Goal: Task Accomplishment & Management: Manage account settings

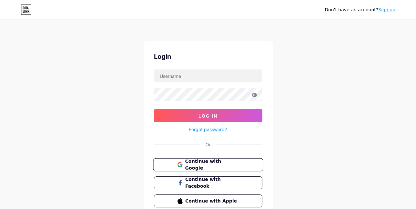
click at [197, 165] on span "Continue with Google" at bounding box center [212, 165] width 54 height 14
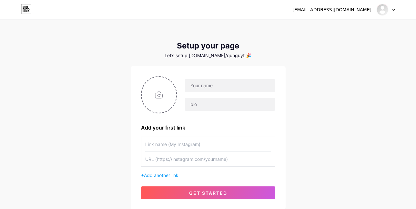
click at [395, 11] on div "nguyetque2411@gmail.com Dashboard Logout" at bounding box center [208, 10] width 416 height 12
click at [394, 9] on icon at bounding box center [393, 10] width 3 height 2
click at [364, 24] on link "Dashboard" at bounding box center [355, 26] width 80 height 17
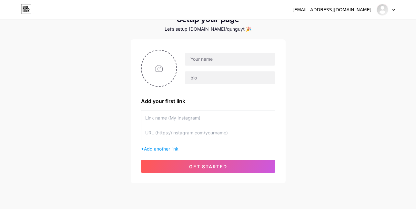
scroll to position [47, 0]
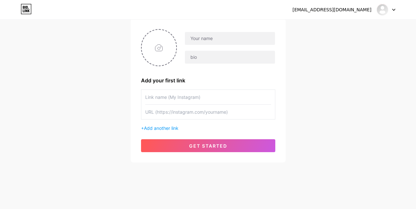
click at [365, 8] on div "nguyetque2411@gmail.com" at bounding box center [331, 9] width 79 height 7
click at [392, 9] on div at bounding box center [385, 10] width 19 height 12
click at [355, 45] on li "Logout" at bounding box center [355, 43] width 80 height 17
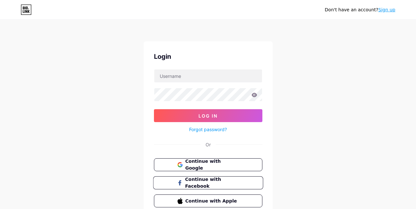
click at [227, 186] on button "Continue with Facebook" at bounding box center [208, 182] width 110 height 13
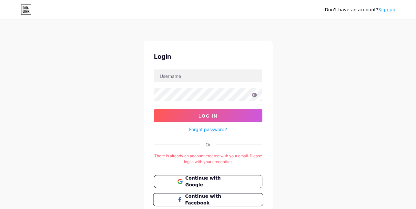
click at [230, 201] on span "Continue with Facebook" at bounding box center [212, 200] width 54 height 14
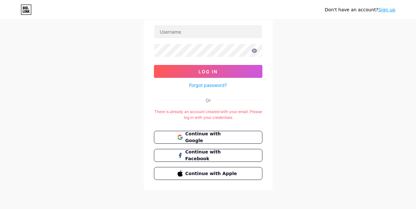
scroll to position [46, 0]
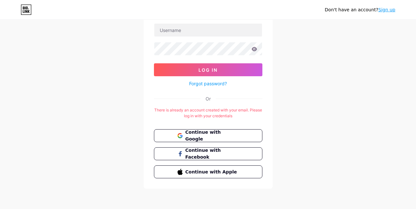
click at [389, 10] on link "Sign up" at bounding box center [386, 9] width 17 height 5
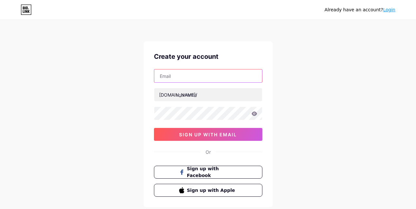
click at [178, 76] on input "text" at bounding box center [208, 75] width 108 height 13
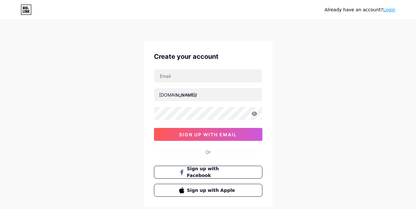
click at [307, 91] on div "Already have an account? Login Create your account [DOMAIN_NAME]/ sign up with …" at bounding box center [208, 123] width 416 height 247
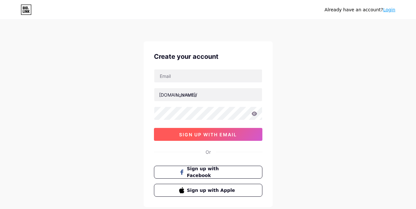
click at [233, 134] on span "sign up with email" at bounding box center [208, 134] width 58 height 5
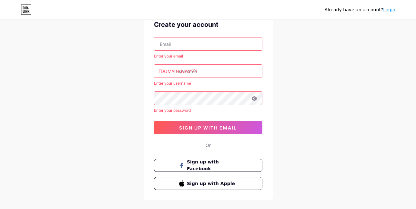
scroll to position [32, 0]
click at [386, 11] on link "Login" at bounding box center [389, 9] width 12 height 5
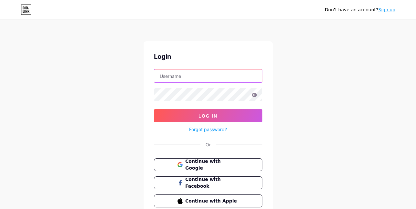
click at [201, 78] on input "text" at bounding box center [208, 75] width 108 height 13
type input "[EMAIL_ADDRESS][DOMAIN_NAME]"
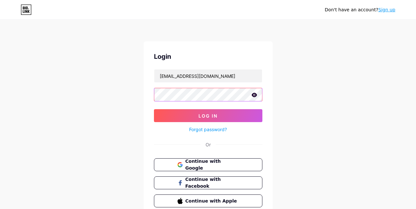
click at [154, 109] on button "Log In" at bounding box center [208, 115] width 108 height 13
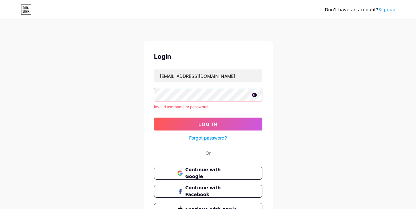
click at [193, 139] on link "Forgot password?" at bounding box center [208, 137] width 38 height 7
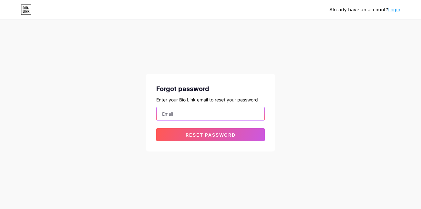
click at [212, 114] on input "email" at bounding box center [210, 113] width 108 height 13
type input "[EMAIL_ADDRESS][DOMAIN_NAME]"
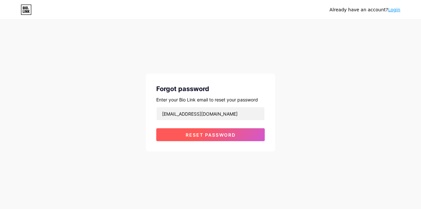
click at [210, 136] on span "Reset password" at bounding box center [210, 134] width 50 height 5
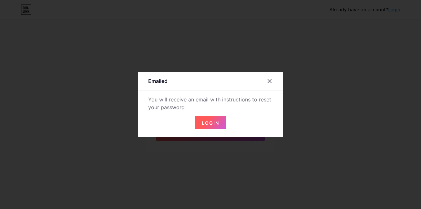
click at [207, 126] on button "Login" at bounding box center [210, 122] width 31 height 13
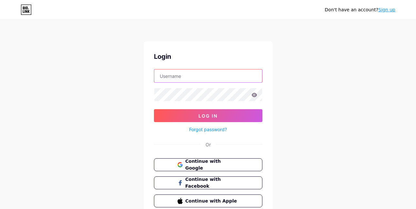
click at [223, 73] on input "text" at bounding box center [208, 75] width 108 height 13
type input "cinny00"
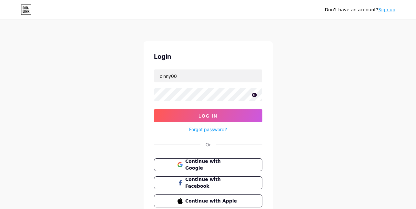
click at [256, 96] on icon at bounding box center [254, 95] width 6 height 5
click at [256, 96] on icon at bounding box center [254, 95] width 6 height 6
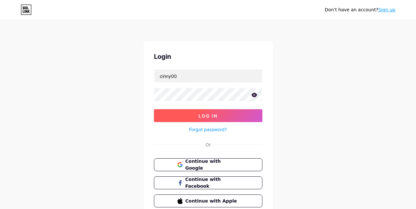
click at [239, 115] on button "Log In" at bounding box center [208, 115] width 108 height 13
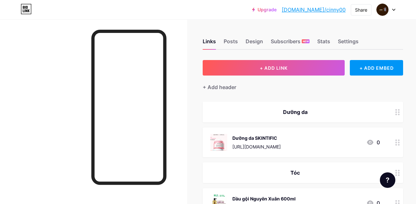
click at [391, 10] on div at bounding box center [385, 10] width 19 height 12
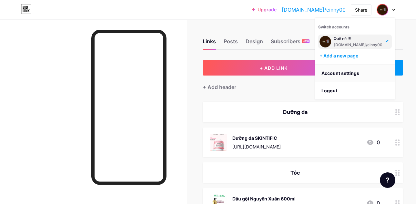
click at [345, 77] on link "Account settings" at bounding box center [355, 72] width 80 height 17
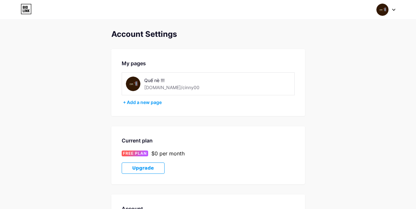
click at [135, 83] on img at bounding box center [133, 83] width 15 height 15
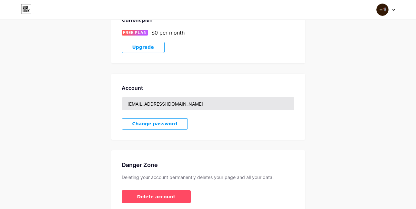
scroll to position [151, 0]
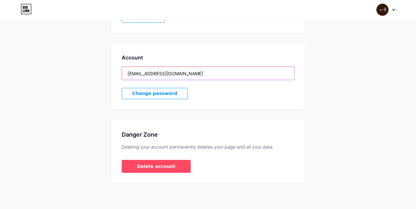
drag, startPoint x: 210, startPoint y: 72, endPoint x: 70, endPoint y: 68, distance: 139.7
click at [70, 68] on div "Account Settings My pages Quế nè !!! bio.link/cinny00 + Add a new page Current …" at bounding box center [208, 31] width 416 height 304
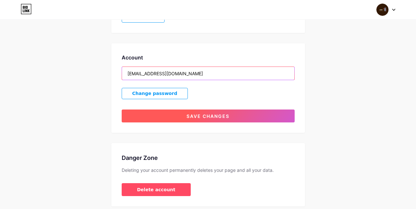
type input "nguyetque2411@gmail.com"
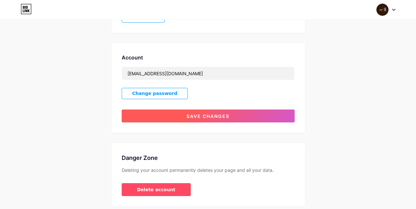
click at [220, 115] on span "Save changes" at bounding box center [207, 115] width 43 height 5
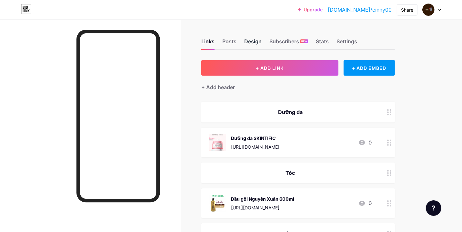
click at [252, 40] on div "Design" at bounding box center [252, 43] width 17 height 12
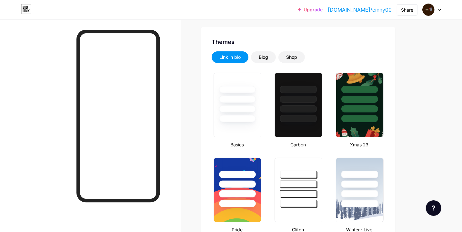
scroll to position [107, 0]
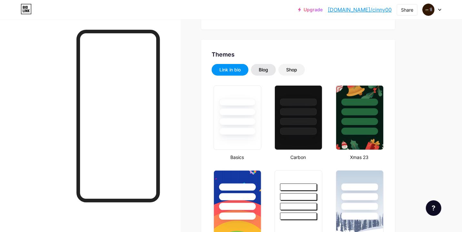
click at [268, 69] on div "Blog" at bounding box center [263, 69] width 9 height 6
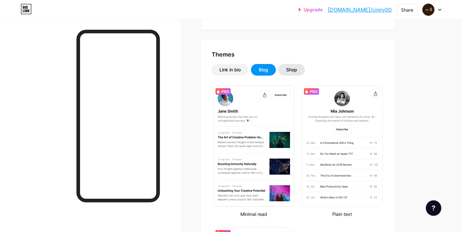
click at [288, 71] on div "Shop" at bounding box center [291, 69] width 11 height 6
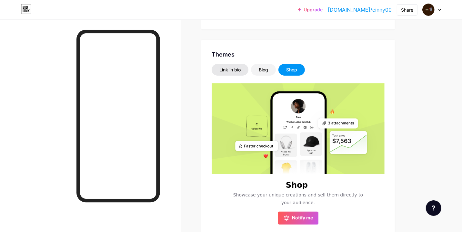
click at [226, 74] on div "Link in bio" at bounding box center [230, 70] width 37 height 12
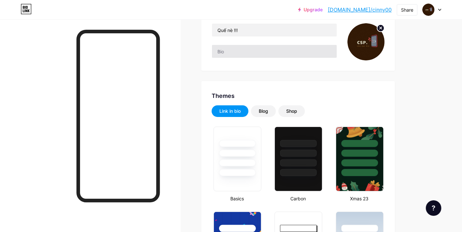
scroll to position [0, 0]
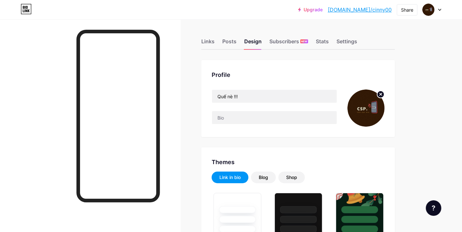
click at [357, 115] on img at bounding box center [365, 107] width 37 height 37
click at [381, 93] on icon at bounding box center [381, 94] width 2 height 2
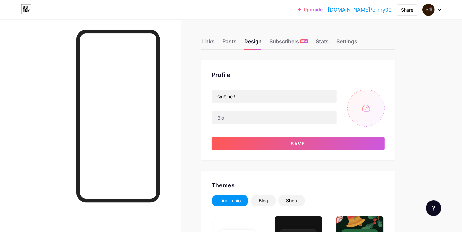
click at [360, 105] on input "file" at bounding box center [365, 107] width 37 height 37
drag, startPoint x: 396, startPoint y: 85, endPoint x: 225, endPoint y: 2, distance: 189.9
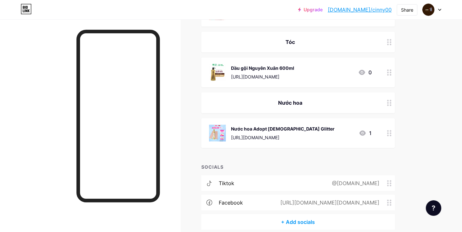
scroll to position [143, 0]
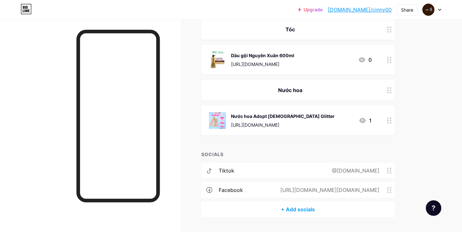
click at [299, 126] on div "Nước hoa Adopt Lady Glitter https://shope.ee/30LlFNebzU 1" at bounding box center [290, 120] width 163 height 17
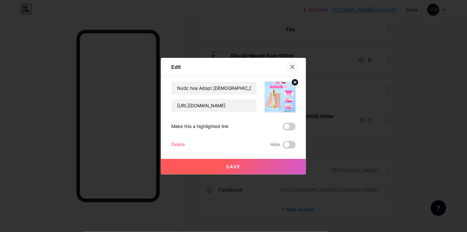
click at [291, 63] on div at bounding box center [293, 67] width 12 height 12
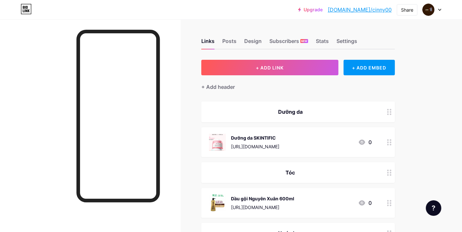
scroll to position [0, 0]
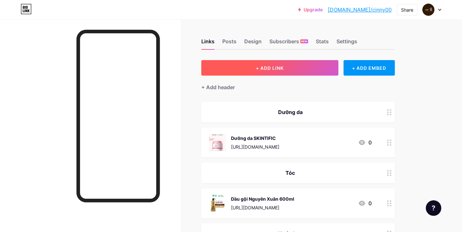
click at [288, 63] on button "+ ADD LINK" at bounding box center [269, 67] width 137 height 15
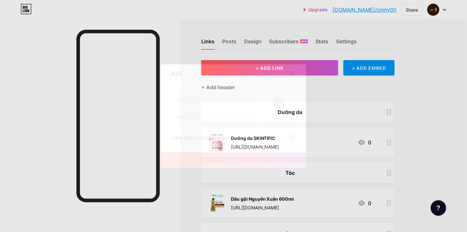
click at [291, 72] on icon at bounding box center [292, 73] width 5 height 5
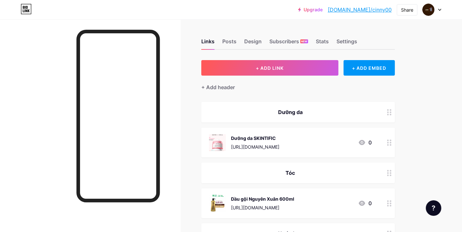
click at [236, 46] on div "Links Posts Design Subscribers NEW Stats Settings" at bounding box center [297, 38] width 193 height 23
click at [236, 43] on div "Links Posts Design Subscribers NEW Stats Settings" at bounding box center [297, 38] width 193 height 23
click at [231, 43] on div "Posts" at bounding box center [229, 43] width 14 height 12
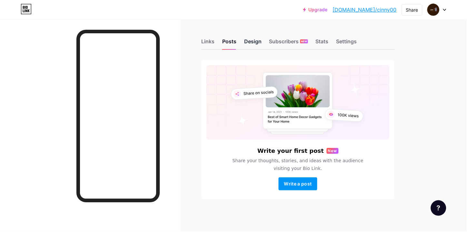
click at [258, 45] on div "Design" at bounding box center [252, 43] width 17 height 12
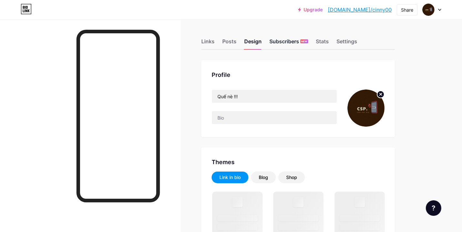
click at [270, 46] on div "Subscribers NEW" at bounding box center [288, 43] width 39 height 12
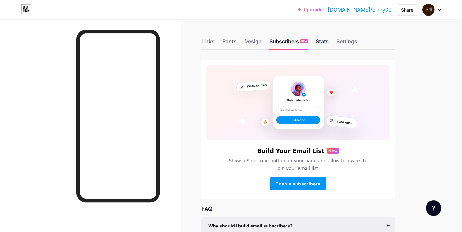
click at [319, 41] on div "Stats" at bounding box center [322, 43] width 13 height 12
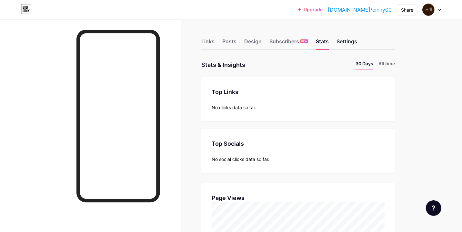
scroll to position [232, 462]
click at [342, 43] on div "Settings" at bounding box center [346, 43] width 21 height 12
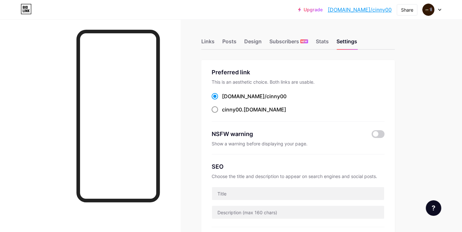
click at [253, 111] on div "cinny00 .bio.link" at bounding box center [254, 109] width 64 height 8
click at [226, 113] on input "cinny00 .bio.link" at bounding box center [224, 115] width 4 height 4
radio input "true"
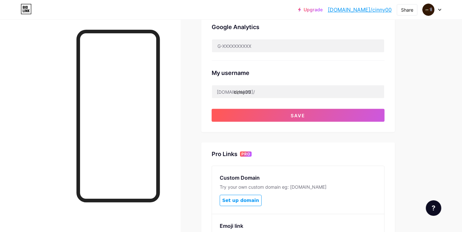
scroll to position [215, 0]
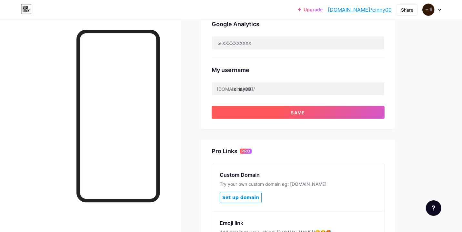
click at [305, 114] on button "Save" at bounding box center [298, 112] width 173 height 13
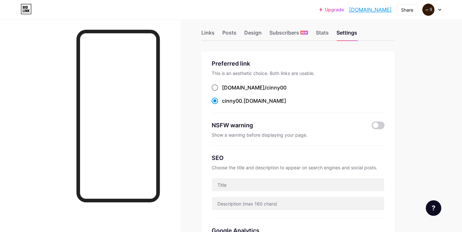
scroll to position [0, 0]
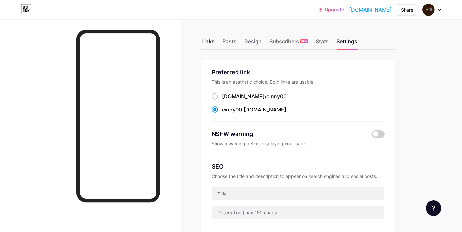
click at [213, 48] on div "Links" at bounding box center [207, 43] width 13 height 12
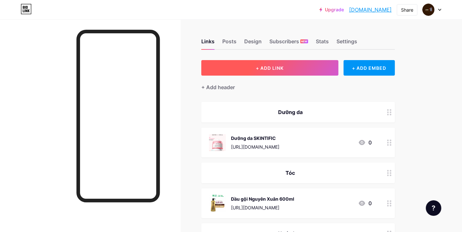
click at [251, 70] on button "+ ADD LINK" at bounding box center [269, 67] width 137 height 15
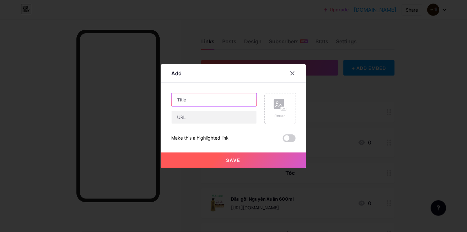
click at [228, 104] on input "text" at bounding box center [214, 99] width 85 height 13
type input "Nước hoa 4 mùa đều sang"
click at [227, 108] on div "Nước hoa 4 mùa đều sang" at bounding box center [214, 108] width 86 height 31
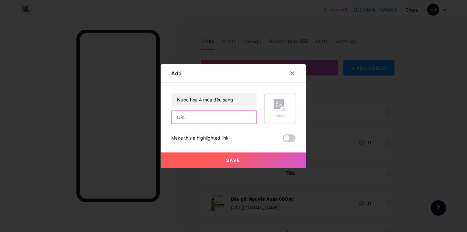
click at [223, 114] on input "text" at bounding box center [214, 117] width 85 height 13
click at [199, 116] on input "text" at bounding box center [214, 117] width 85 height 13
paste input "[URL][DOMAIN_NAME]"
type input "[URL][DOMAIN_NAME]"
click at [249, 139] on div "Make this a highlighted link" at bounding box center [233, 138] width 124 height 8
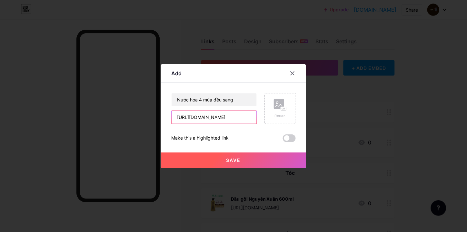
click at [218, 121] on input "[URL][DOMAIN_NAME]" at bounding box center [214, 117] width 85 height 13
click at [288, 108] on div "Picture" at bounding box center [280, 108] width 31 height 31
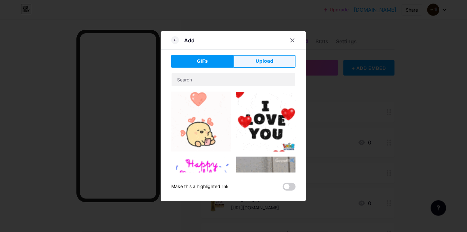
click at [257, 59] on span "Upload" at bounding box center [265, 61] width 18 height 7
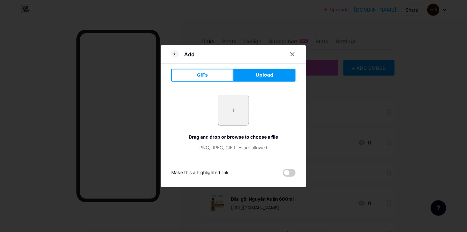
click at [234, 110] on input "file" at bounding box center [233, 110] width 30 height 30
type input "C:\fakepath\vn-11134207-7ras8-mamllr50go0cde.webp"
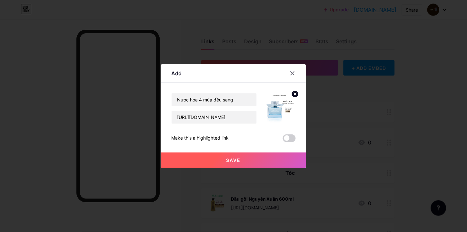
click at [226, 158] on span "Save" at bounding box center [233, 159] width 15 height 5
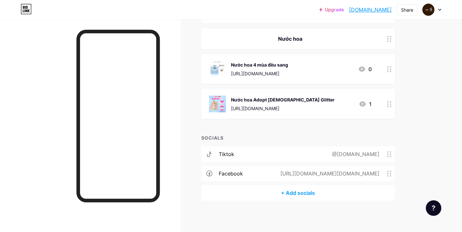
scroll to position [123, 0]
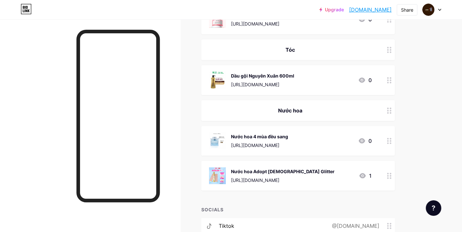
click at [339, 176] on div "Nước hoa Adopt Lady Glitter https://shope.ee/30LlFNebzU 1" at bounding box center [290, 175] width 163 height 17
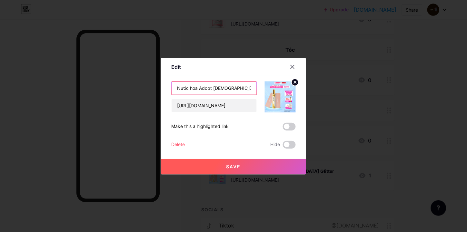
click at [222, 88] on input "Nước hoa Adopt Lady Glitter" at bounding box center [214, 88] width 85 height 13
click at [245, 88] on input "Nước hoa Adopt Lady Glitter" at bounding box center [214, 88] width 85 height 13
drag, startPoint x: 239, startPoint y: 89, endPoint x: 148, endPoint y: 95, distance: 91.1
click at [148, 95] on div "Edit Content YouTube Play YouTube video without leaving your page. ADD Vimeo Pl…" at bounding box center [233, 116] width 467 height 232
type input "S"
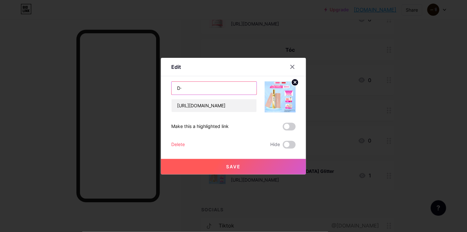
type input "D"
type input "Đủ slayy~"
click at [228, 165] on span "Save" at bounding box center [233, 165] width 15 height 5
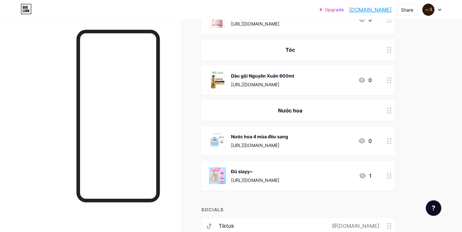
click at [362, 78] on icon at bounding box center [362, 80] width 8 height 8
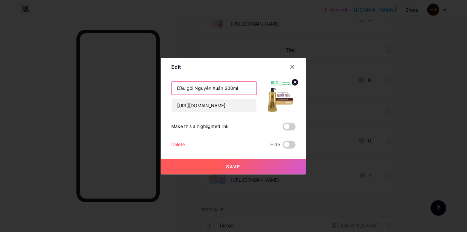
click at [233, 86] on input "Dầu gội Nguyên Xuân 600ml" at bounding box center [214, 88] width 85 height 13
click at [241, 87] on input "Dầu gội Nguyên Xuân 600ml" at bounding box center [214, 88] width 85 height 13
drag, startPoint x: 193, startPoint y: 86, endPoint x: 133, endPoint y: 96, distance: 60.8
click at [133, 96] on div "Edit Content YouTube Play YouTube video without leaving your page. ADD Vimeo Pl…" at bounding box center [233, 116] width 467 height 232
type input "Nguyên Xuân 600ml"
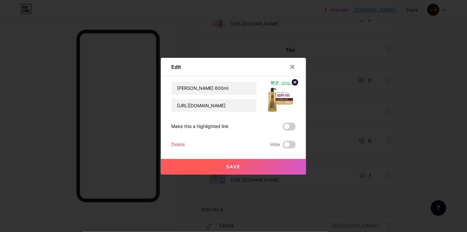
click at [233, 162] on button "Save" at bounding box center [233, 166] width 145 height 15
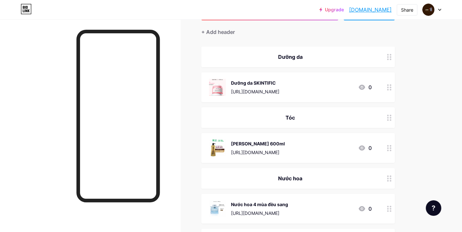
scroll to position [51, 0]
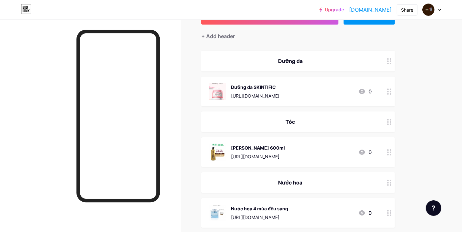
click at [364, 89] on icon at bounding box center [362, 91] width 6 height 5
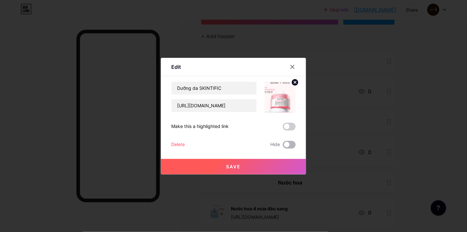
click at [286, 145] on span at bounding box center [289, 145] width 13 height 8
click at [283, 146] on input "checkbox" at bounding box center [283, 146] width 0 height 0
click at [235, 167] on span "Save" at bounding box center [233, 165] width 15 height 5
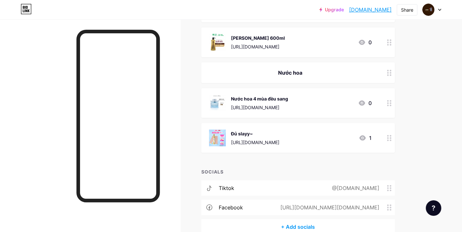
scroll to position [194, 0]
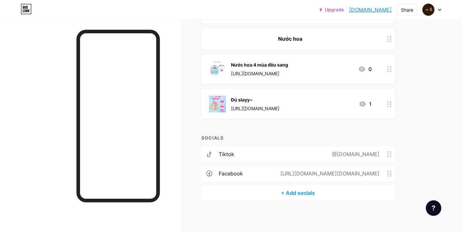
click at [370, 153] on div "@[DOMAIN_NAME]" at bounding box center [354, 154] width 65 height 8
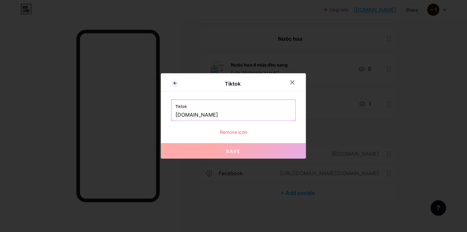
click at [204, 113] on input "csp.vn" at bounding box center [233, 114] width 116 height 11
drag, startPoint x: 204, startPoint y: 113, endPoint x: 156, endPoint y: 114, distance: 48.1
click at [156, 114] on div "Tiktok Tiktok csp.vn Remove icon Save" at bounding box center [233, 116] width 467 height 232
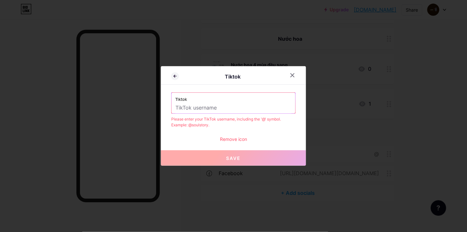
click at [239, 104] on input "text" at bounding box center [233, 107] width 116 height 11
paste input "https://www.tiktok.com/@csp.vn"
drag, startPoint x: 231, startPoint y: 108, endPoint x: 134, endPoint y: 111, distance: 97.4
click at [134, 111] on div "Tiktok Tiktok https://www.tiktok.com/@csp.vn Please enter your TikTok username,…" at bounding box center [233, 116] width 467 height 232
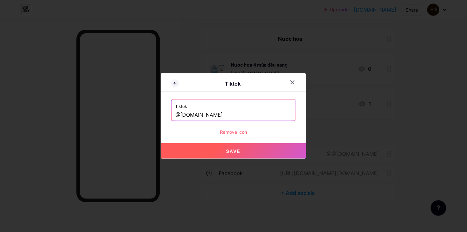
click at [231, 151] on span "Save" at bounding box center [233, 150] width 15 height 5
type input "https://tiktok.com/@csp.vn"
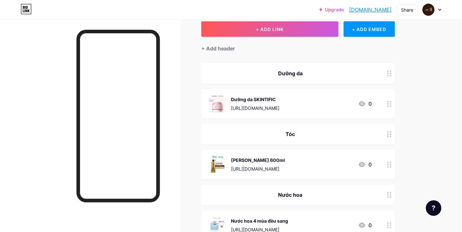
scroll to position [36, 0]
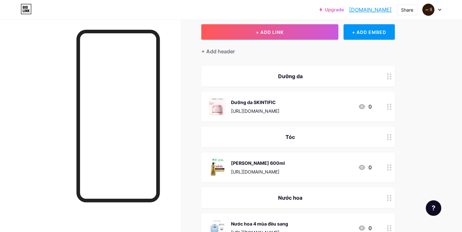
click at [362, 165] on icon at bounding box center [362, 167] width 8 height 8
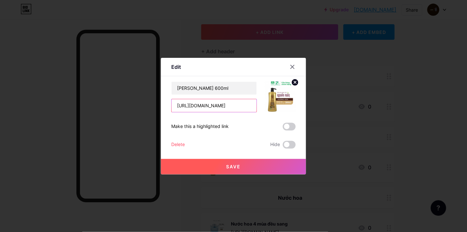
click at [249, 105] on input "https://shope.ee/7ABKCnQPQR" at bounding box center [214, 105] width 85 height 13
paste input ".shopee.vn/3LGYt7cIG7"
type input "[URL][DOMAIN_NAME]"
drag, startPoint x: 224, startPoint y: 88, endPoint x: 205, endPoint y: 92, distance: 19.7
click at [205, 92] on input "Nguyên Xuân 600ml" at bounding box center [214, 88] width 85 height 13
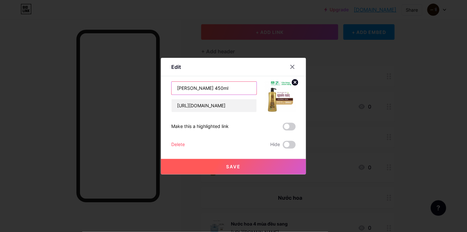
type input "[PERSON_NAME] 450ml"
click at [221, 170] on button "Save" at bounding box center [233, 166] width 145 height 15
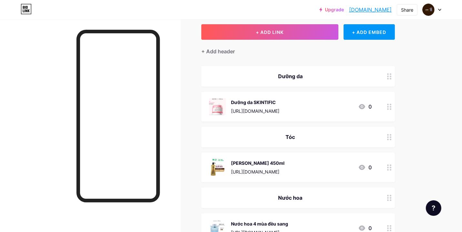
click at [360, 104] on icon at bounding box center [362, 106] width 6 height 5
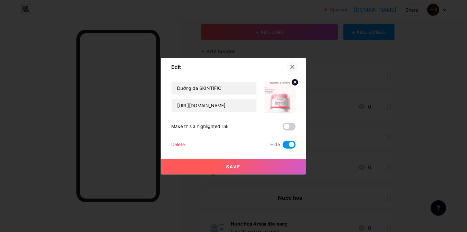
click at [290, 67] on icon at bounding box center [292, 66] width 5 height 5
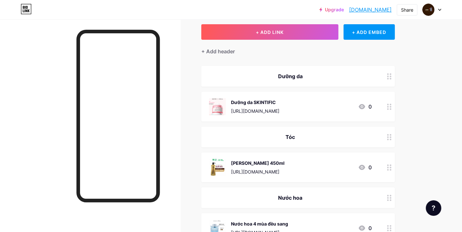
click at [392, 105] on div at bounding box center [389, 107] width 11 height 30
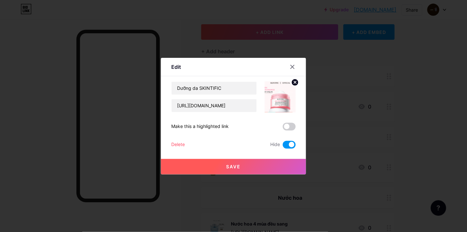
click at [173, 144] on div "Delete" at bounding box center [178, 145] width 14 height 8
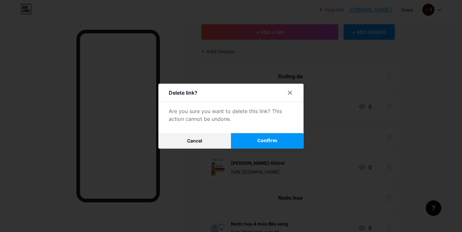
click at [267, 142] on span "Confirm" at bounding box center [267, 140] width 20 height 7
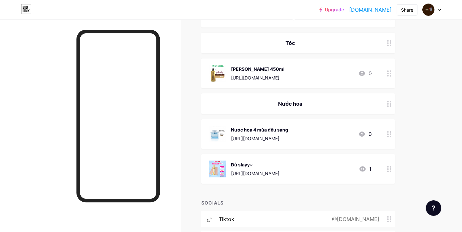
scroll to position [107, 0]
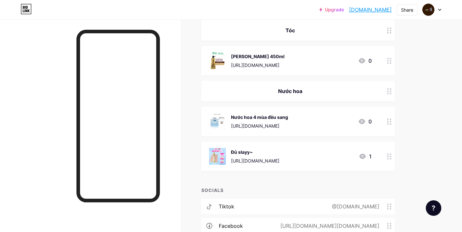
click at [362, 153] on icon at bounding box center [362, 155] width 6 height 5
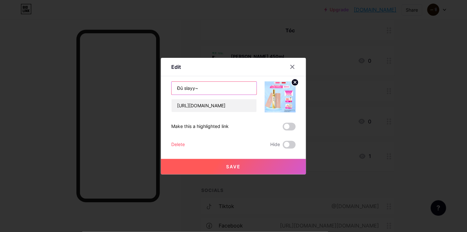
click at [203, 83] on input "Đủ slayy~" at bounding box center [214, 88] width 85 height 13
click at [213, 110] on input "https://shope.ee/30LlFNebzU" at bounding box center [214, 105] width 85 height 13
paste input ".shopee.vn/7fPY3ANtyP"
type input "[URL][DOMAIN_NAME]"
click at [234, 167] on span "Save" at bounding box center [233, 165] width 15 height 5
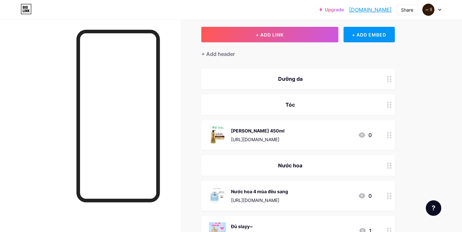
scroll to position [36, 0]
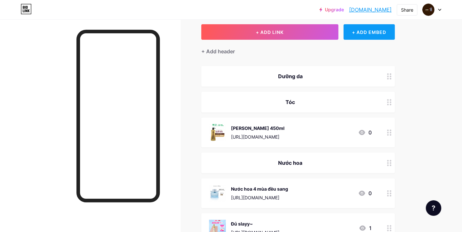
click at [363, 31] on div "+ ADD EMBED" at bounding box center [368, 31] width 51 height 15
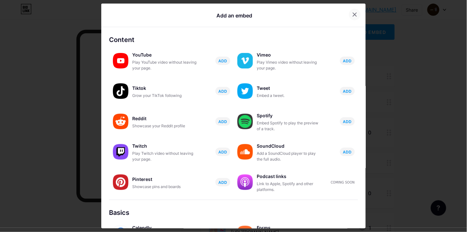
click at [352, 12] on icon at bounding box center [354, 14] width 5 height 5
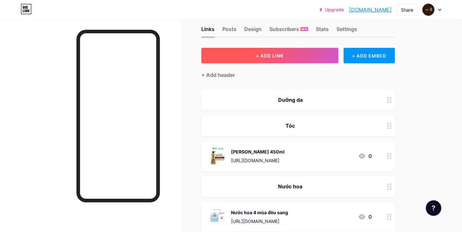
scroll to position [0, 0]
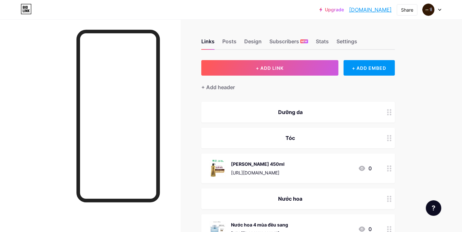
click at [227, 82] on div "+ Add header" at bounding box center [297, 83] width 193 height 16
click at [227, 84] on div "+ Add header" at bounding box center [218, 87] width 34 height 8
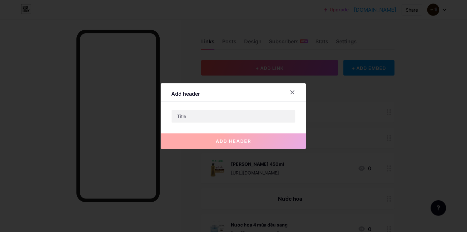
click at [211, 124] on div "add header" at bounding box center [233, 136] width 145 height 26
click at [206, 115] on input "text" at bounding box center [234, 116] width 124 height 13
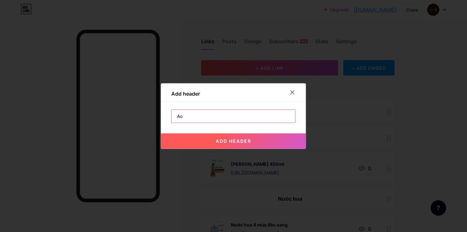
type input "A"
type input "Áo nè"
click at [230, 140] on span "add header" at bounding box center [233, 140] width 35 height 5
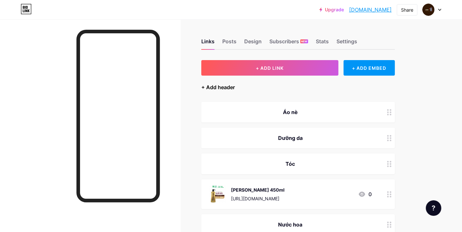
click at [224, 86] on div "+ Add header" at bounding box center [218, 87] width 34 height 8
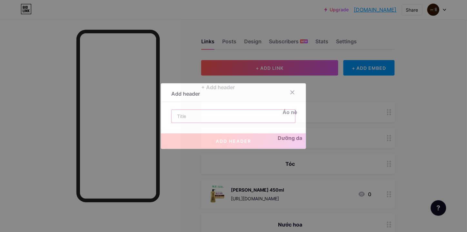
click at [237, 110] on input "text" at bounding box center [234, 116] width 124 height 13
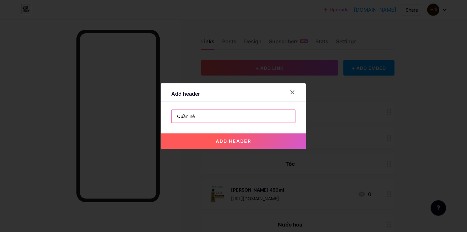
type input "Quần nè"
click at [258, 140] on button "add header" at bounding box center [233, 140] width 145 height 15
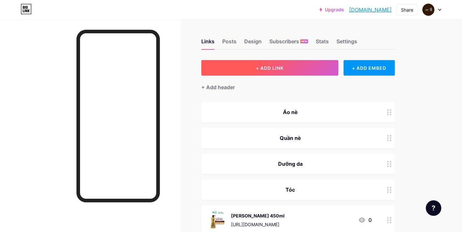
click at [261, 65] on span "+ ADD LINK" at bounding box center [270, 67] width 28 height 5
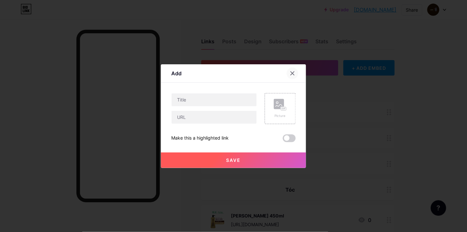
click at [290, 68] on div at bounding box center [293, 73] width 12 height 12
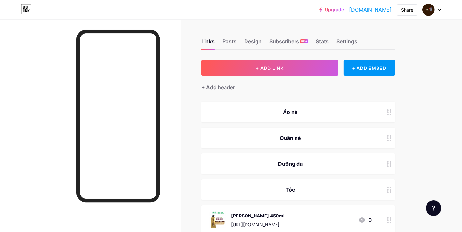
click at [218, 82] on div "+ Add header" at bounding box center [297, 83] width 193 height 16
click at [220, 86] on div "+ Add header" at bounding box center [218, 87] width 34 height 8
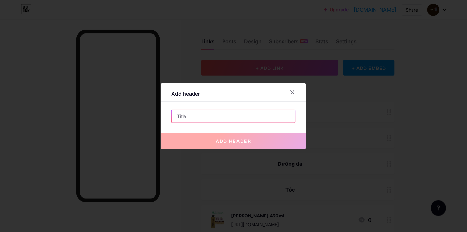
click at [207, 117] on input "text" at bounding box center [234, 116] width 124 height 13
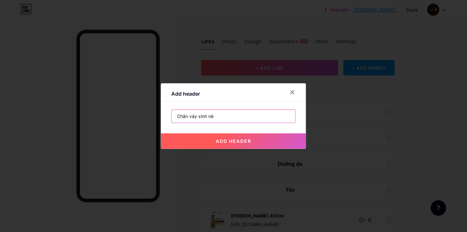
type input "Chân váy xinh nè"
click at [225, 138] on span "add header" at bounding box center [233, 140] width 35 height 5
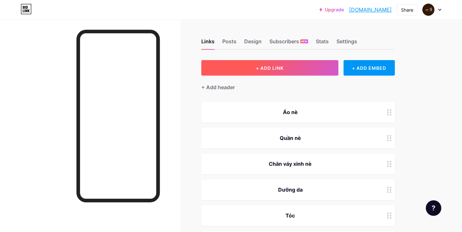
click at [273, 66] on span "+ ADD LINK" at bounding box center [270, 67] width 28 height 5
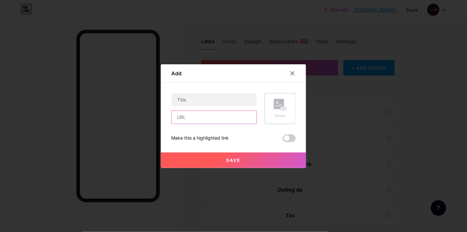
click at [196, 114] on input "text" at bounding box center [214, 117] width 85 height 13
paste input "[URL][DOMAIN_NAME]"
type input "[URL][DOMAIN_NAME]"
click at [195, 101] on input "text" at bounding box center [214, 99] width 85 height 13
type input "G"
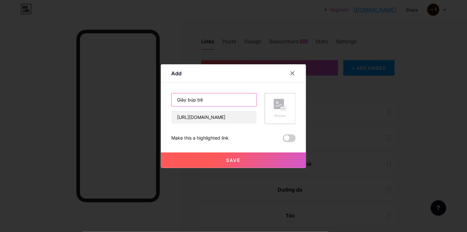
type input "Giày búp bê"
click at [275, 111] on div "Picture" at bounding box center [280, 108] width 13 height 19
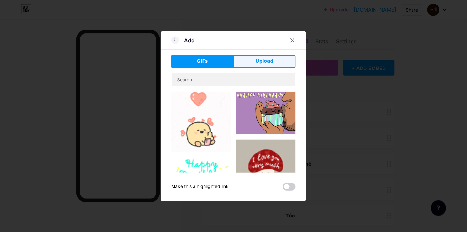
click at [257, 63] on span "Upload" at bounding box center [265, 61] width 18 height 7
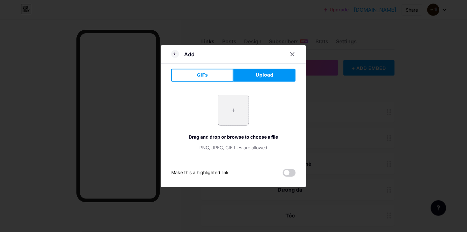
click at [235, 110] on input "file" at bounding box center [233, 110] width 30 height 30
type input "C:\fakepath\vn-11134207-7ra0g-m9s7b8jc8j0k6f.webp"
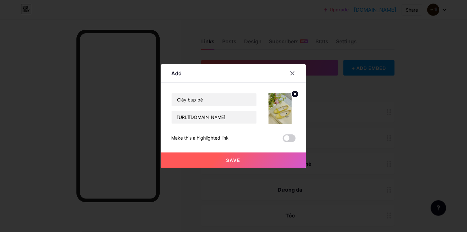
click at [233, 159] on span "Save" at bounding box center [233, 159] width 15 height 5
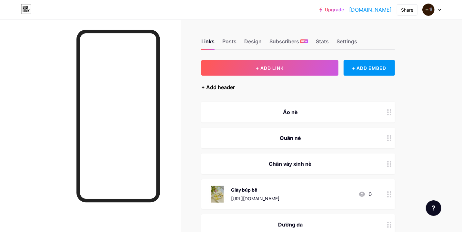
click at [224, 86] on div "+ Add header" at bounding box center [218, 87] width 34 height 8
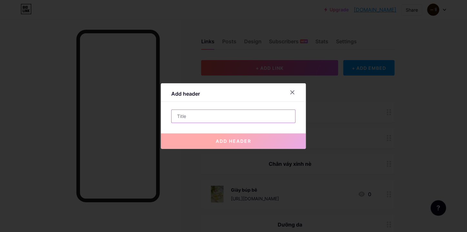
click at [195, 114] on input "text" at bounding box center [234, 116] width 124 height 13
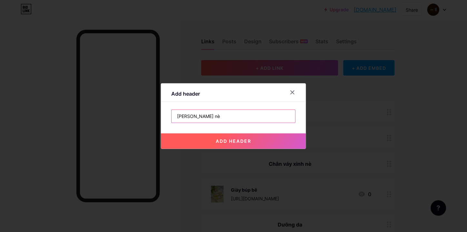
type input "[PERSON_NAME] nè"
click at [216, 139] on span "add header" at bounding box center [233, 140] width 35 height 5
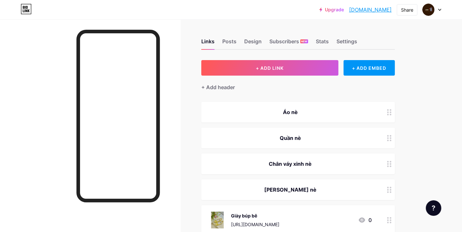
click at [301, 106] on div "Áo nè" at bounding box center [297, 112] width 193 height 21
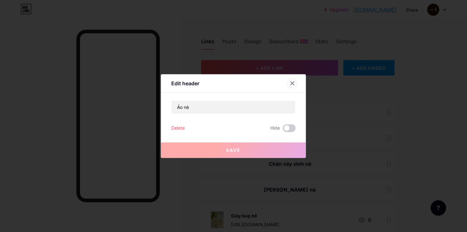
click at [291, 80] on div at bounding box center [293, 83] width 12 height 12
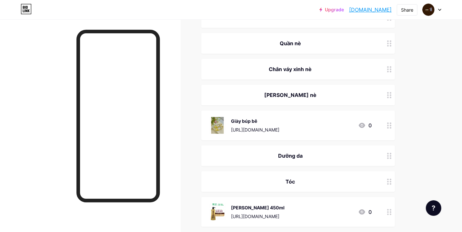
scroll to position [107, 0]
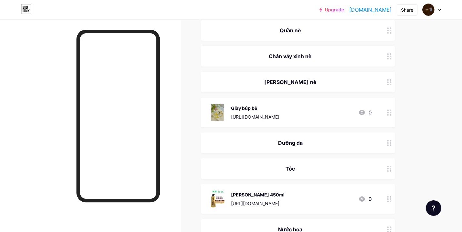
click at [356, 141] on div "Dưỡng da" at bounding box center [290, 143] width 163 height 8
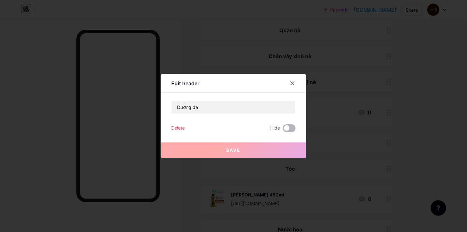
click at [285, 130] on span at bounding box center [289, 128] width 13 height 8
click at [283, 130] on input "checkbox" at bounding box center [283, 130] width 0 height 0
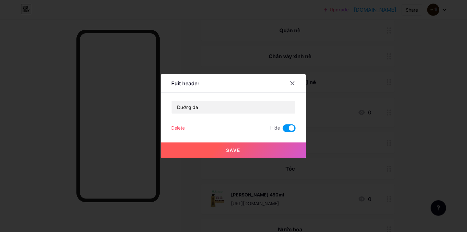
click at [257, 150] on button "Save" at bounding box center [233, 149] width 145 height 15
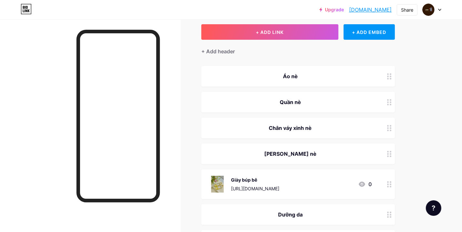
scroll to position [0, 0]
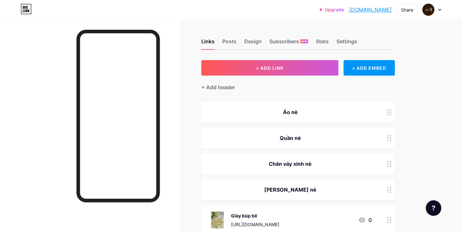
click at [277, 140] on div "Quần nè" at bounding box center [290, 138] width 163 height 8
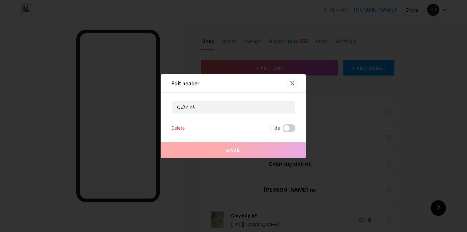
click at [291, 82] on icon at bounding box center [292, 83] width 5 height 5
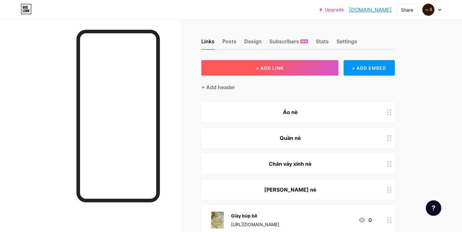
click at [240, 74] on button "+ ADD LINK" at bounding box center [269, 67] width 137 height 15
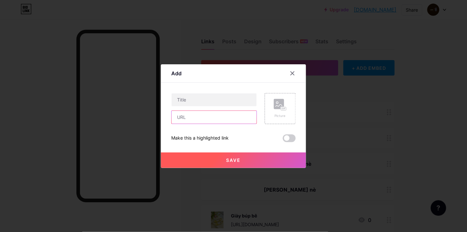
click at [189, 118] on input "text" at bounding box center [214, 117] width 85 height 13
paste input "[URL][DOMAIN_NAME]"
type input "[URL][DOMAIN_NAME]"
click at [188, 95] on input "text" at bounding box center [214, 99] width 85 height 13
type input "Quần kaki trắng"
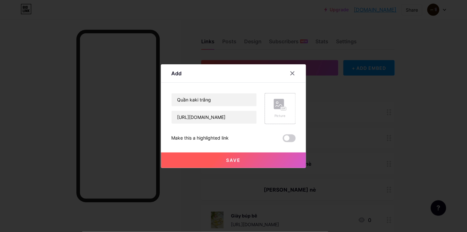
click at [282, 108] on icon at bounding box center [283, 109] width 2 height 2
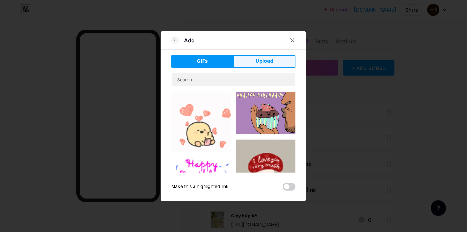
click at [271, 59] on button "Upload" at bounding box center [264, 61] width 62 height 13
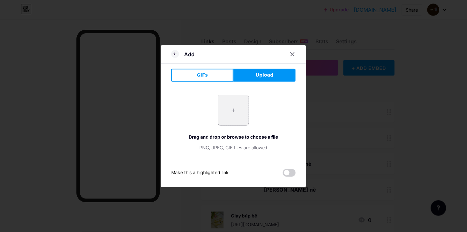
click at [236, 108] on input "file" at bounding box center [233, 110] width 30 height 30
type input "C:\fakepath\vn-11134207-7ra0g-ma1063thnzus77.webp"
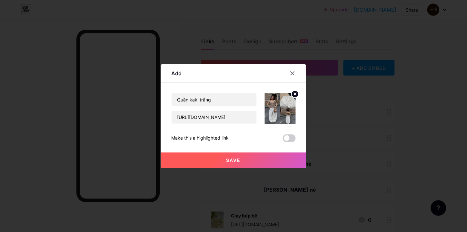
click at [240, 159] on button "Save" at bounding box center [233, 159] width 145 height 15
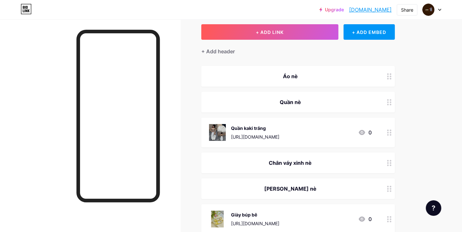
scroll to position [36, 0]
click at [223, 49] on div "+ Add header" at bounding box center [218, 51] width 34 height 8
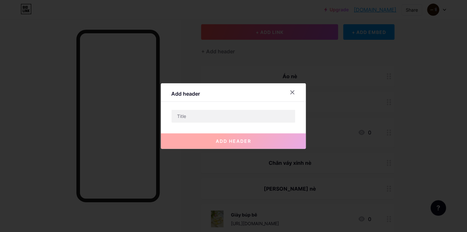
click at [287, 91] on div at bounding box center [293, 92] width 12 height 12
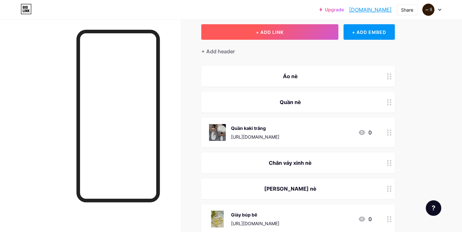
click at [281, 33] on span "+ ADD LINK" at bounding box center [270, 31] width 28 height 5
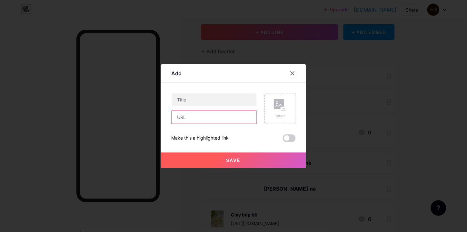
click at [203, 114] on input "text" at bounding box center [214, 117] width 85 height 13
paste input "[URL][DOMAIN_NAME]"
type input "[URL][DOMAIN_NAME]"
click at [203, 99] on input "text" at bounding box center [214, 99] width 85 height 13
type input "A"
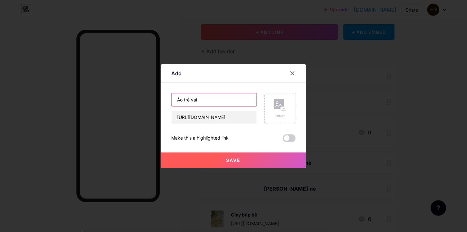
type input "Áo trễ vai"
click at [290, 108] on div "Picture" at bounding box center [280, 108] width 31 height 31
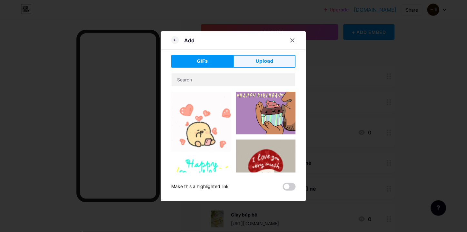
click at [258, 64] on span "Upload" at bounding box center [265, 61] width 18 height 7
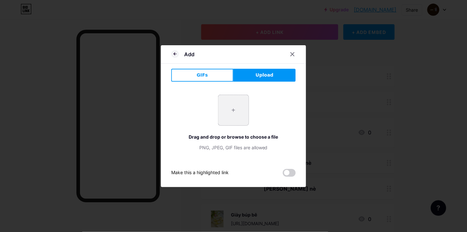
click at [238, 107] on input "file" at bounding box center [233, 110] width 30 height 30
type input "C:\fakepath\vn-11134207-7ras8-mcbw3pdto1txac.webp"
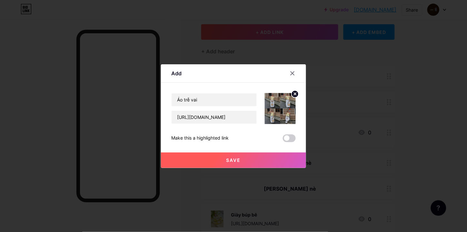
click at [239, 162] on button "Save" at bounding box center [233, 159] width 145 height 15
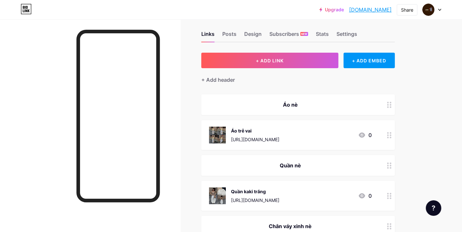
scroll to position [0, 0]
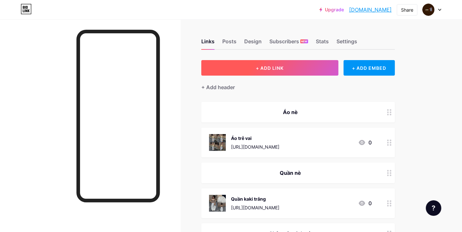
click at [262, 66] on span "+ ADD LINK" at bounding box center [270, 67] width 28 height 5
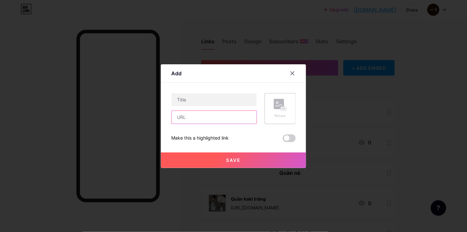
click at [196, 118] on input "text" at bounding box center [214, 117] width 85 height 13
click at [197, 103] on input "text" at bounding box center [214, 99] width 85 height 13
click at [199, 114] on input "text" at bounding box center [214, 117] width 85 height 13
paste input "[URL][DOMAIN_NAME]"
type input "[URL][DOMAIN_NAME]"
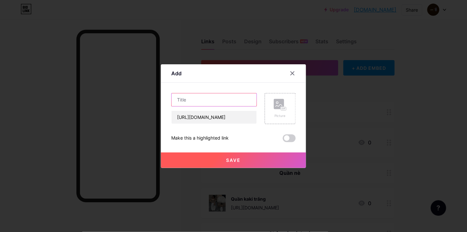
click at [201, 101] on input "text" at bounding box center [214, 99] width 85 height 13
type input "Váy hoa nhí"
click at [278, 110] on icon at bounding box center [280, 105] width 13 height 12
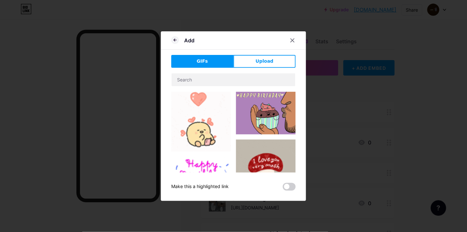
click at [265, 60] on span "Upload" at bounding box center [265, 61] width 18 height 7
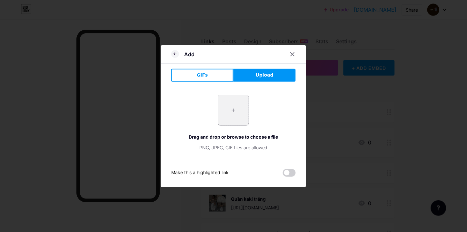
click at [220, 115] on input "file" at bounding box center [233, 110] width 30 height 30
type input "C:\fakepath\vn-11134207-7ra0g-m7zxkh0h369aaa.webp"
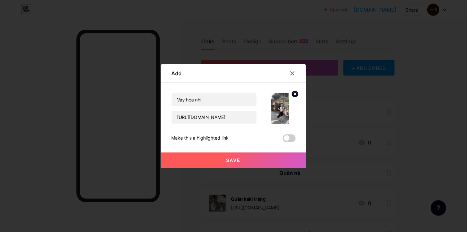
click at [235, 159] on span "Save" at bounding box center [233, 159] width 15 height 5
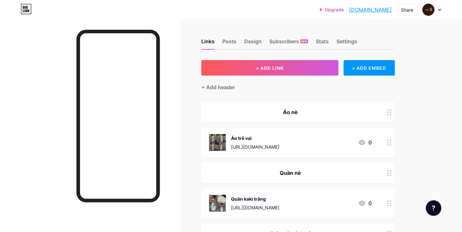
click at [420, 208] on div at bounding box center [433, 207] width 15 height 15
click at [350, 43] on div "Settings" at bounding box center [346, 43] width 21 height 12
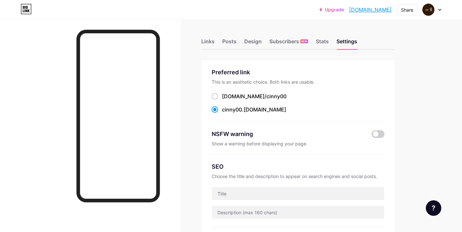
click at [331, 31] on div "Links Posts Design Subscribers NEW Stats Settings" at bounding box center [297, 38] width 193 height 23
click at [327, 41] on div "Stats" at bounding box center [322, 43] width 13 height 12
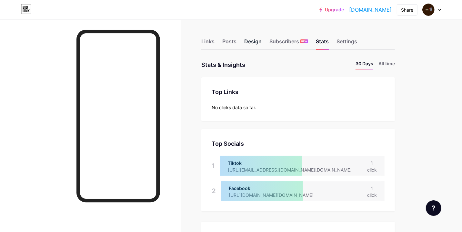
click at [255, 41] on div "Design" at bounding box center [252, 43] width 17 height 12
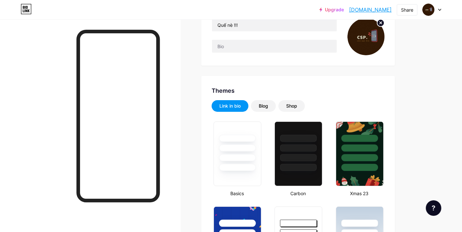
scroll to position [60, 0]
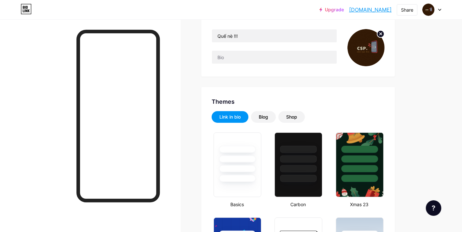
click at [265, 115] on div "Blog" at bounding box center [263, 117] width 9 height 6
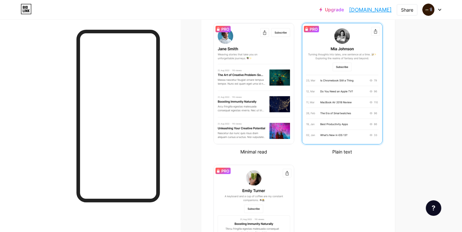
scroll to position [132, 0]
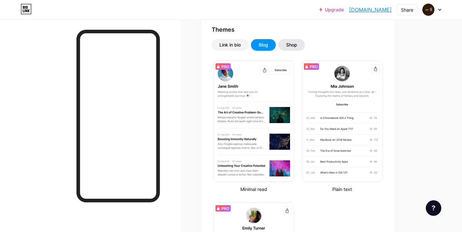
click at [291, 47] on div "Shop" at bounding box center [291, 45] width 11 height 6
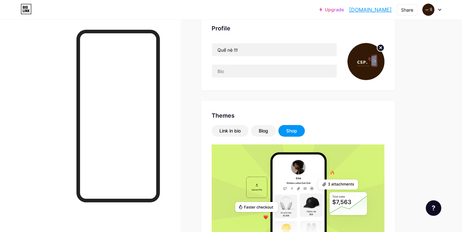
scroll to position [0, 0]
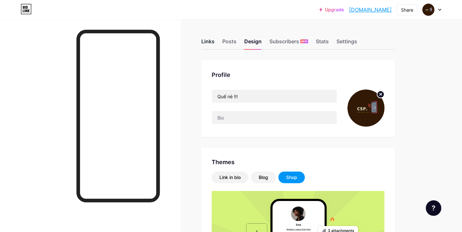
click at [214, 43] on div "Links" at bounding box center [207, 43] width 13 height 12
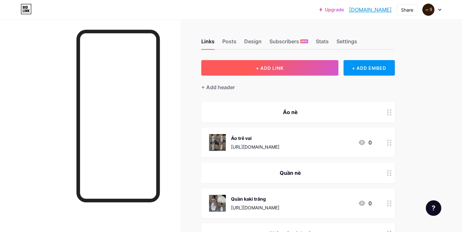
click at [274, 69] on span "+ ADD LINK" at bounding box center [270, 67] width 28 height 5
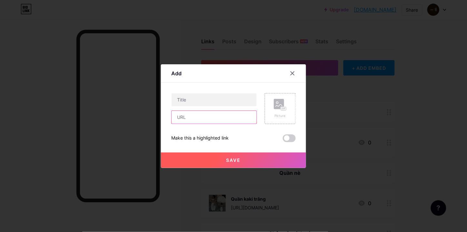
click at [209, 115] on input "text" at bounding box center [214, 117] width 85 height 13
paste input "[URL][DOMAIN_NAME]"
type input "[URL][DOMAIN_NAME]"
click at [207, 102] on input "text" at bounding box center [214, 99] width 85 height 13
type input "T"
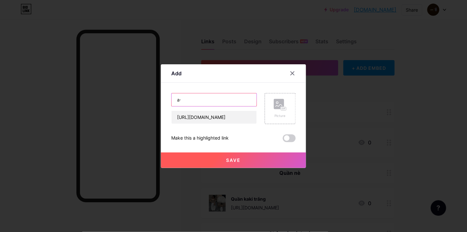
type input "a"
type input "á"
type input "A"
type input "Áo trắng bồng"
click at [265, 110] on div "Picture" at bounding box center [280, 108] width 31 height 31
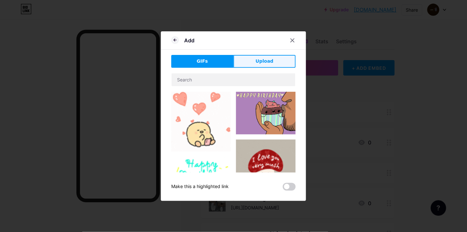
click at [262, 62] on span "Upload" at bounding box center [265, 61] width 18 height 7
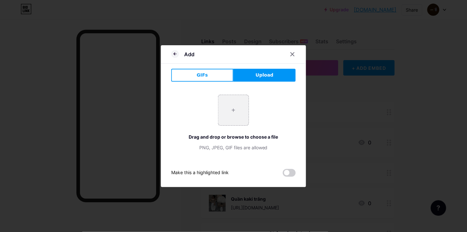
click at [207, 104] on div "+ Drag and drop or browse to choose a file PNG, JPEG, GIF files are allowed" at bounding box center [233, 122] width 124 height 56
click at [233, 107] on input "file" at bounding box center [233, 110] width 30 height 30
type input "C:\fakepath\vn-11134207-7ra0g-m9d2w0y2xpok04.webp"
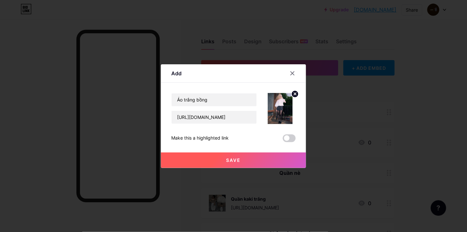
click at [241, 160] on button "Save" at bounding box center [233, 159] width 145 height 15
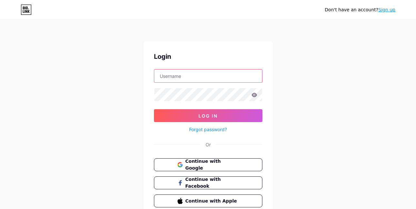
click at [188, 77] on input "text" at bounding box center [208, 75] width 108 height 13
type input "[EMAIL_ADDRESS][DOMAIN_NAME]"
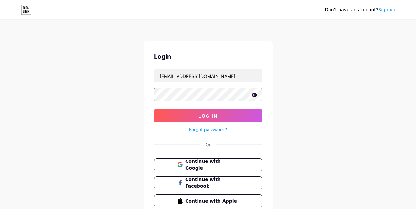
click at [154, 109] on button "Log In" at bounding box center [208, 115] width 108 height 13
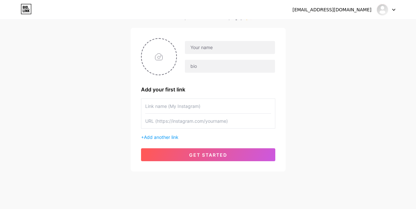
scroll to position [47, 0]
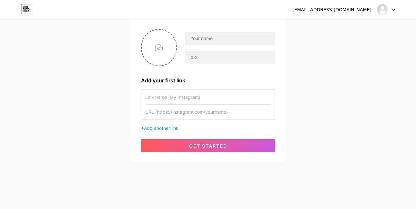
click at [392, 11] on div at bounding box center [385, 10] width 19 height 12
click at [330, 43] on li "Logout" at bounding box center [355, 43] width 80 height 17
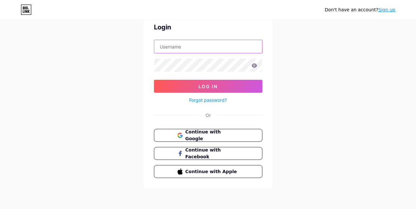
type input "[EMAIL_ADDRESS][DOMAIN_NAME]"
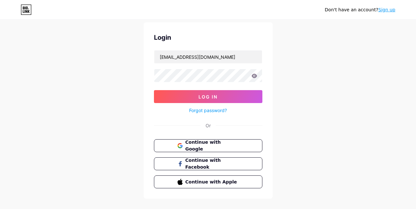
scroll to position [29, 0]
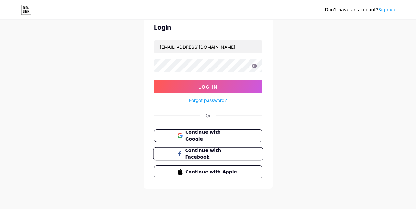
click at [223, 150] on span "Continue with Facebook" at bounding box center [212, 154] width 54 height 14
